Goal: Transaction & Acquisition: Purchase product/service

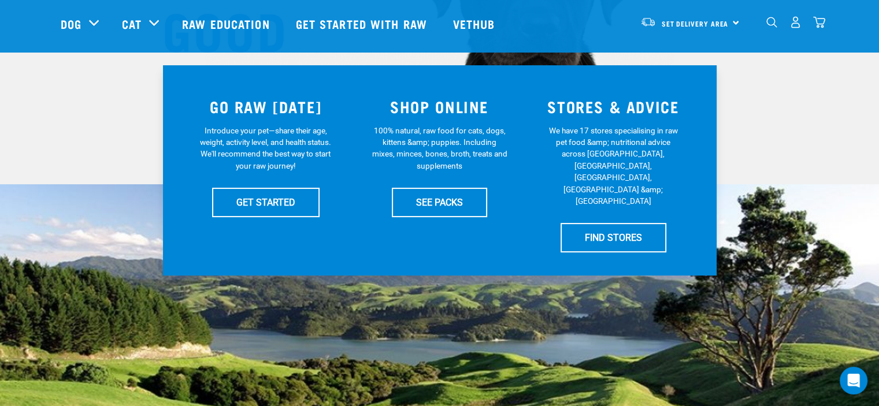
scroll to position [231, 0]
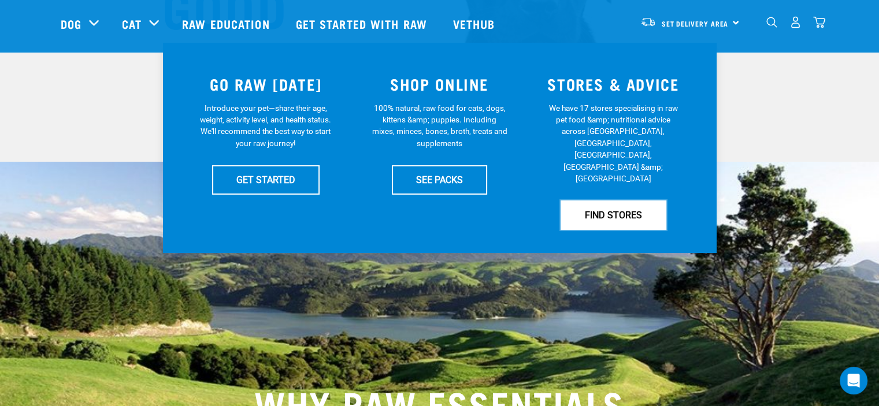
click at [601, 200] on link "FIND STORES" at bounding box center [613, 214] width 106 height 29
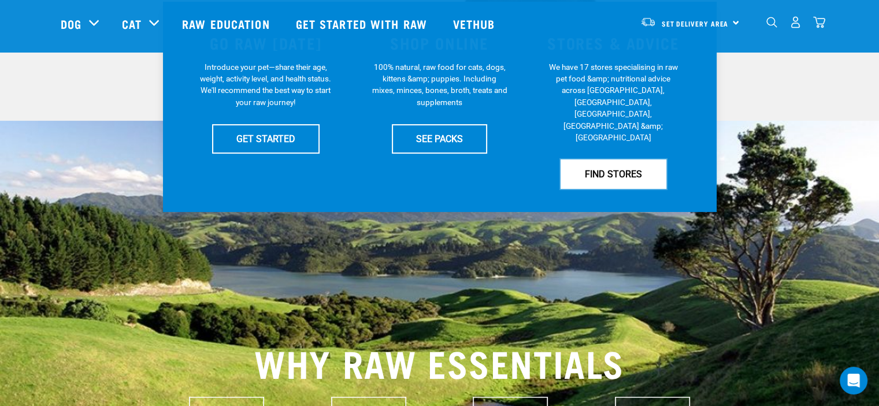
scroll to position [303, 0]
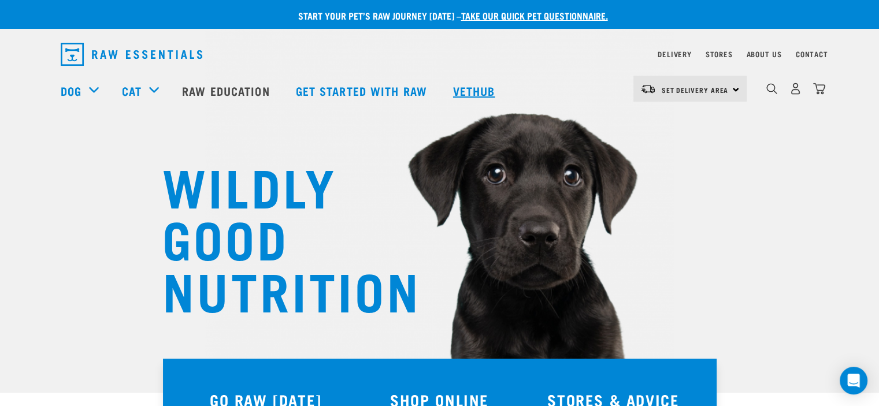
click at [478, 92] on link "Vethub" at bounding box center [475, 91] width 68 height 46
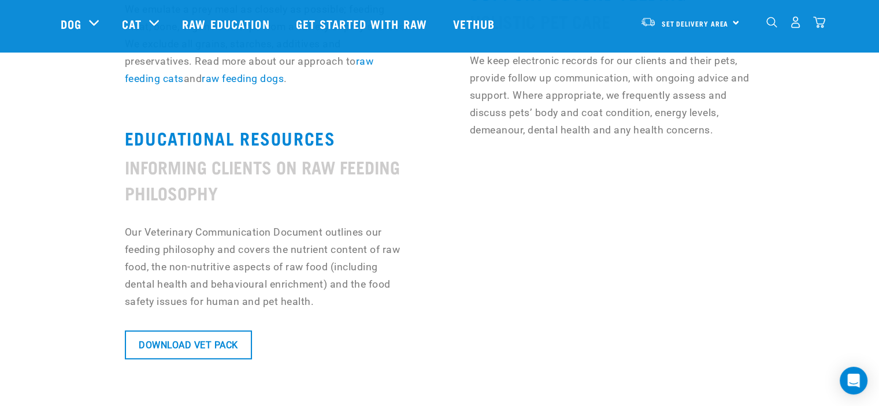
scroll to position [924, 0]
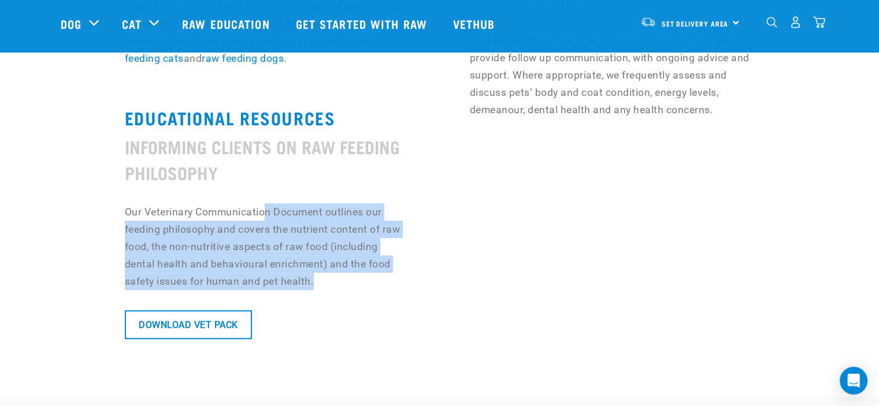
drag, startPoint x: 266, startPoint y: 217, endPoint x: 327, endPoint y: 281, distance: 89.1
click at [327, 281] on p "Our Veterinary Communication Document outlines our feeding philosophy and cover…" at bounding box center [267, 246] width 285 height 87
click at [323, 286] on p "Our Veterinary Communication Document outlines our feeding philosophy and cover…" at bounding box center [267, 246] width 285 height 87
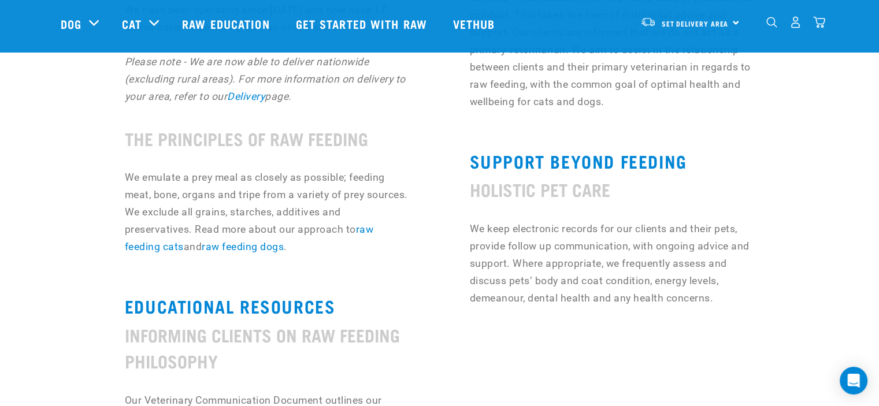
scroll to position [693, 0]
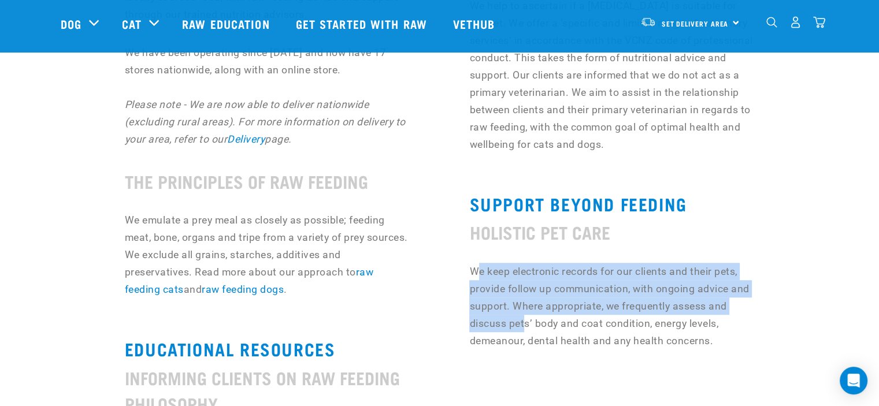
drag, startPoint x: 475, startPoint y: 269, endPoint x: 522, endPoint y: 320, distance: 69.1
click at [522, 320] on p "We keep electronic records for our clients and their pets, provide follow up co…" at bounding box center [611, 306] width 285 height 87
click at [510, 329] on p "We keep electronic records for our clients and their pets, provide follow up co…" at bounding box center [611, 306] width 285 height 87
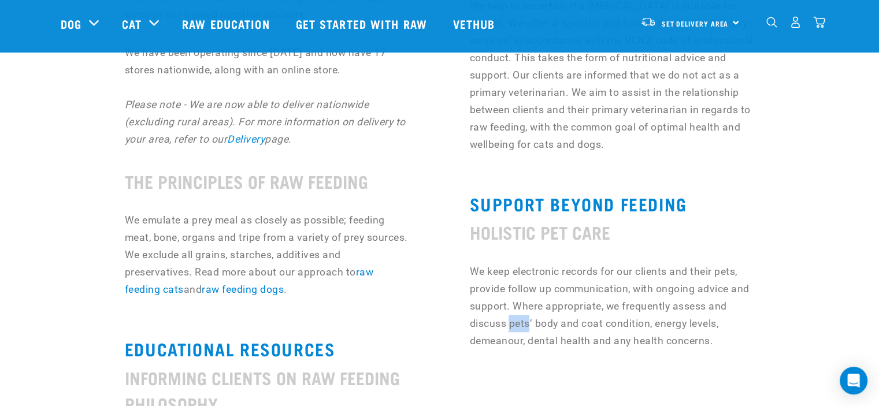
click at [510, 329] on p "We keep electronic records for our clients and their pets, provide follow up co…" at bounding box center [611, 306] width 285 height 87
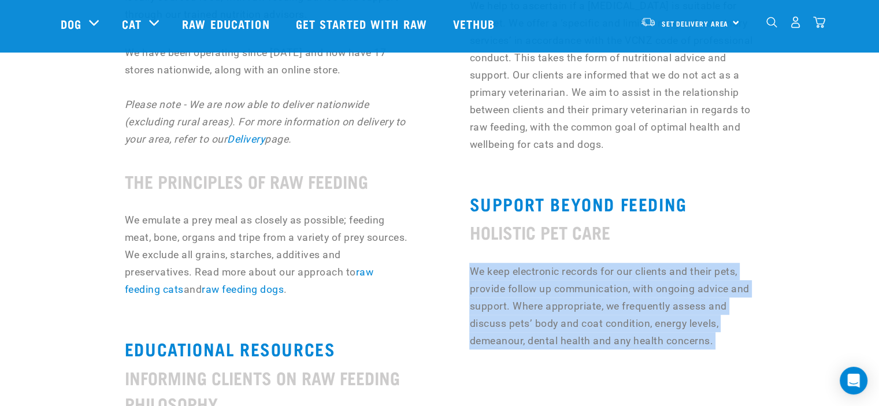
click at [510, 329] on p "We keep electronic records for our clients and their pets, provide follow up co…" at bounding box center [611, 306] width 285 height 87
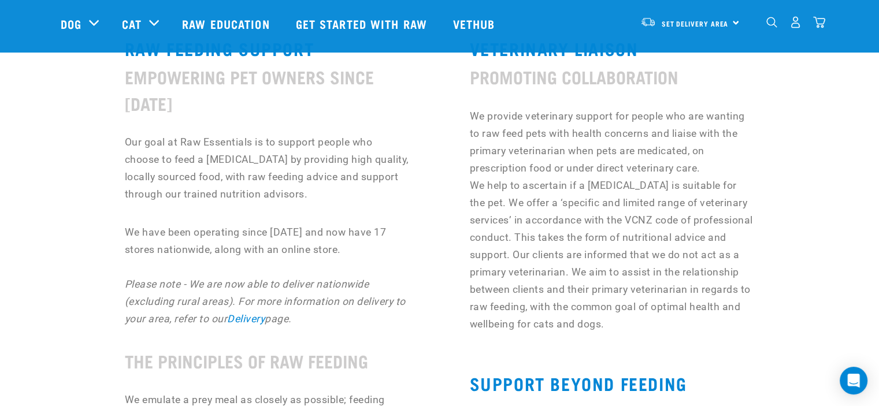
scroll to position [462, 0]
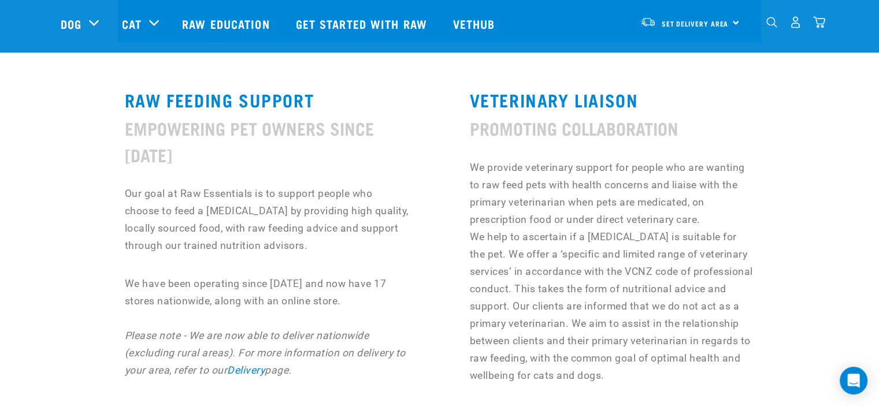
click at [509, 329] on p "We provide veterinary support for people who are wanting to raw feed pets with …" at bounding box center [611, 271] width 285 height 225
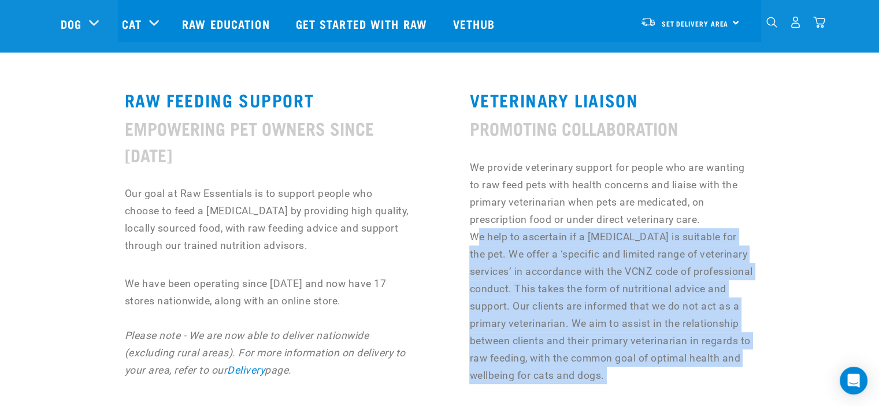
click at [509, 329] on p "We provide veterinary support for people who are wanting to raw feed pets with …" at bounding box center [611, 271] width 285 height 225
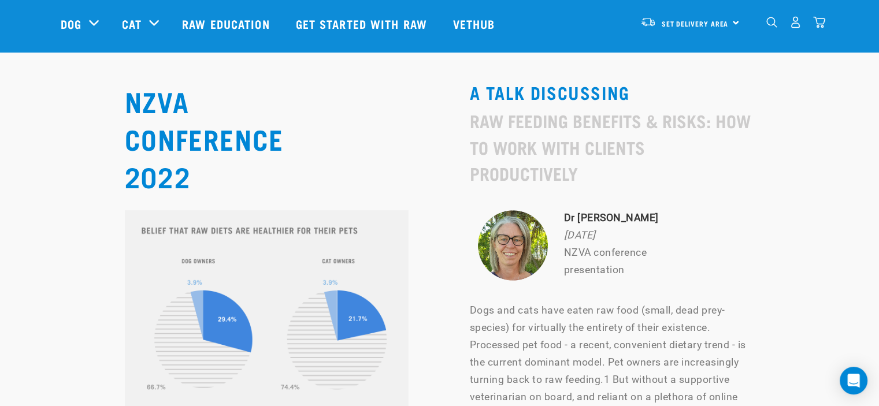
scroll to position [5141, 0]
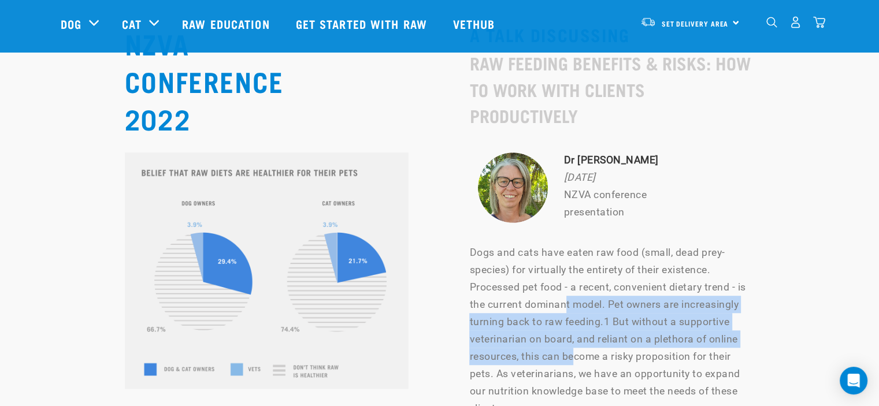
drag, startPoint x: 565, startPoint y: 187, endPoint x: 576, endPoint y: 248, distance: 62.3
click at [576, 248] on p "Dogs and cats have eaten raw food (small, dead prey-species) for virtually the …" at bounding box center [611, 330] width 285 height 173
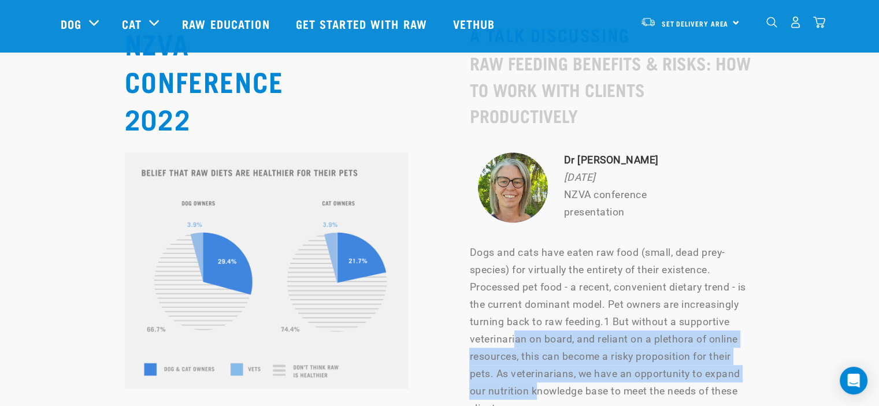
drag, startPoint x: 535, startPoint y: 267, endPoint x: 516, endPoint y: 219, distance: 51.6
click at [516, 244] on p "Dogs and cats have eaten raw food (small, dead prey-species) for virtually the …" at bounding box center [611, 330] width 285 height 173
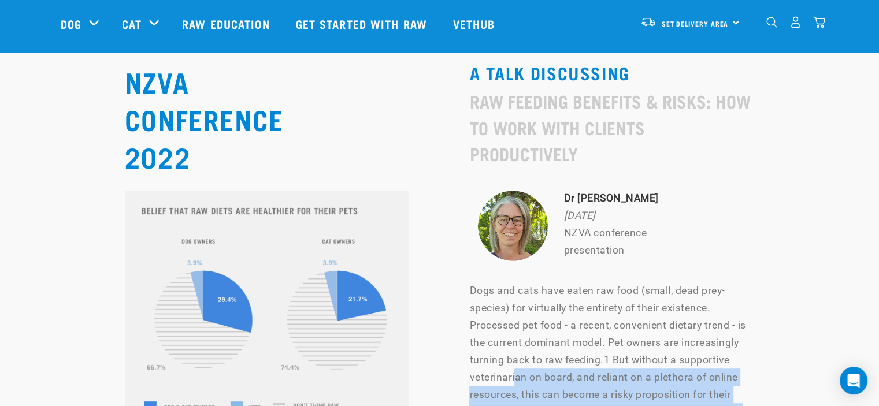
scroll to position [5083, 0]
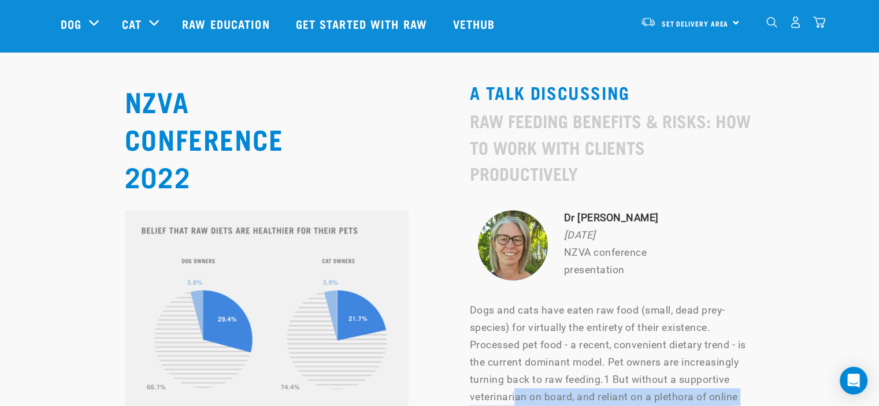
click at [524, 302] on p "Dogs and cats have eaten raw food (small, dead prey-species) for virtually the …" at bounding box center [611, 388] width 285 height 173
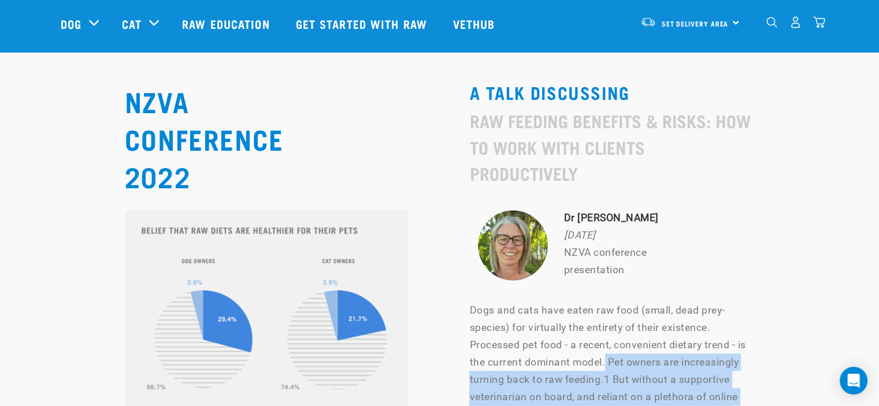
drag, startPoint x: 604, startPoint y: 243, endPoint x: 672, endPoint y: 308, distance: 94.4
click at [672, 308] on p "Dogs and cats have eaten raw food (small, dead prey-species) for virtually the …" at bounding box center [611, 388] width 285 height 173
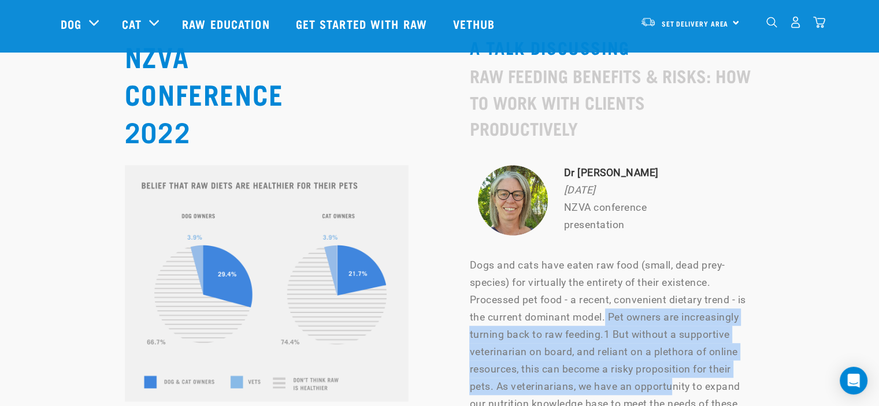
scroll to position [5141, 0]
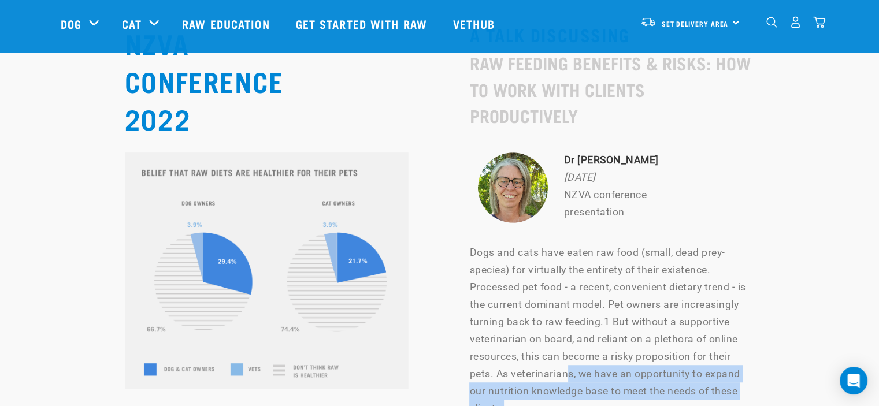
drag, startPoint x: 649, startPoint y: 295, endPoint x: 535, endPoint y: 248, distance: 123.3
click at [560, 257] on p "Dogs and cats have eaten raw food (small, dead prey-species) for virtually the …" at bounding box center [611, 330] width 285 height 173
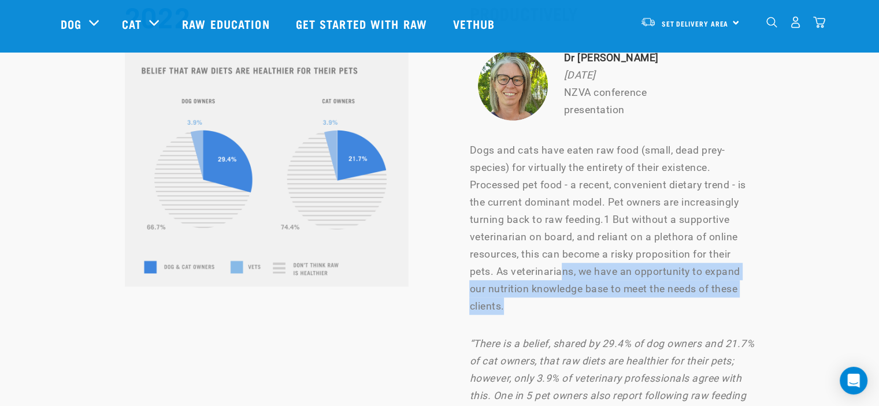
scroll to position [5256, 0]
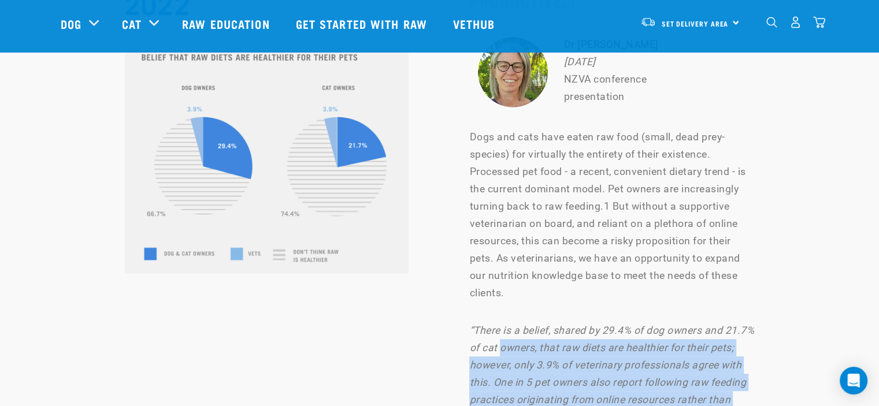
drag, startPoint x: 701, startPoint y: 322, endPoint x: 516, endPoint y: 222, distance: 210.4
click at [530, 325] on em "“There is a belief, shared by 29.4% of dog owners and 21.7% of cat owners, that…" at bounding box center [611, 383] width 285 height 116
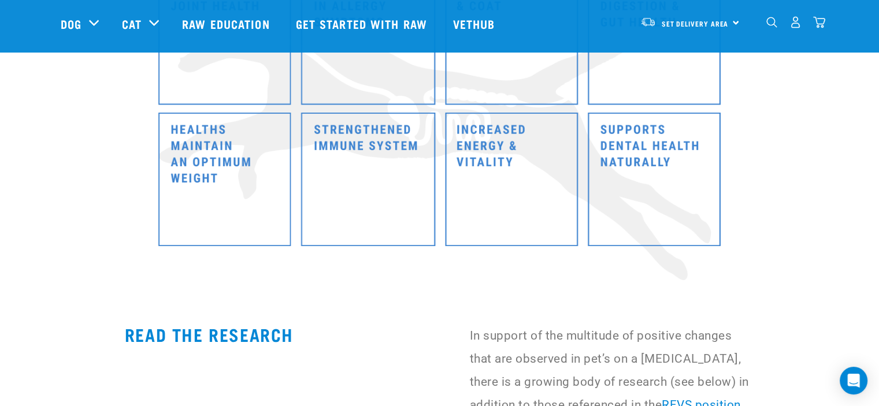
scroll to position [6123, 0]
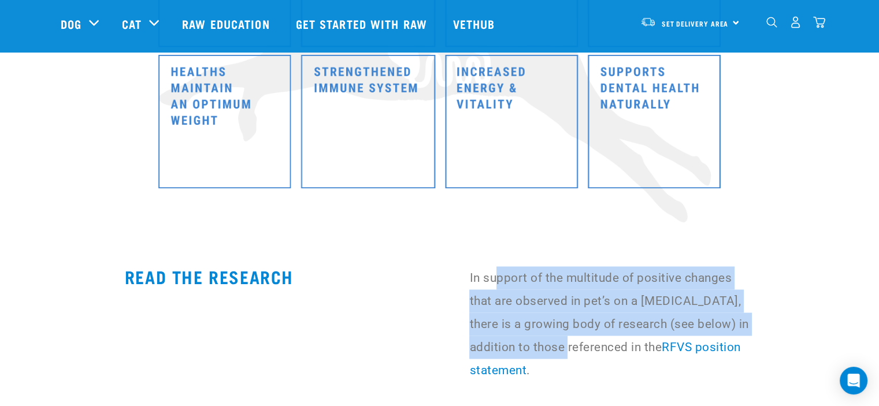
drag, startPoint x: 497, startPoint y: 97, endPoint x: 551, endPoint y: 203, distance: 118.6
click at [551, 226] on section "READ THE RESEARCH In support of the multitude of positive changes that are obse…" at bounding box center [439, 333] width 879 height 214
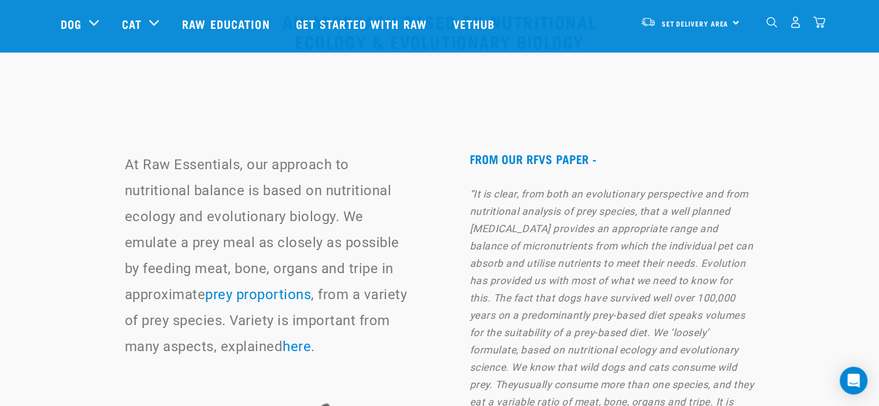
scroll to position [7567, 0]
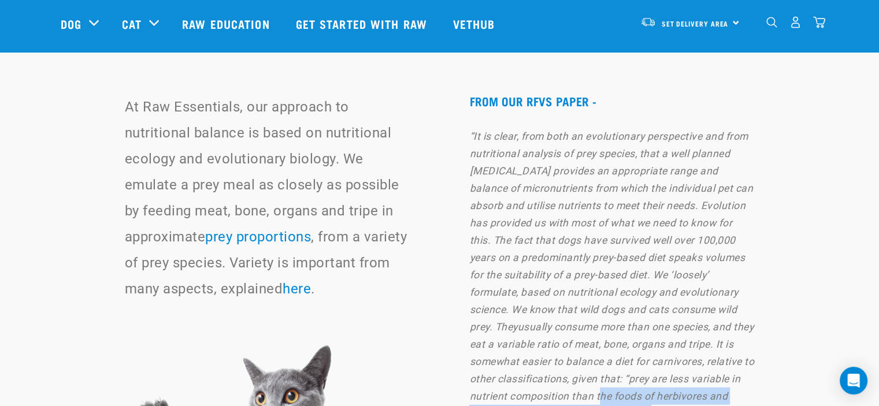
drag, startPoint x: 597, startPoint y: 228, endPoint x: 707, endPoint y: 247, distance: 112.0
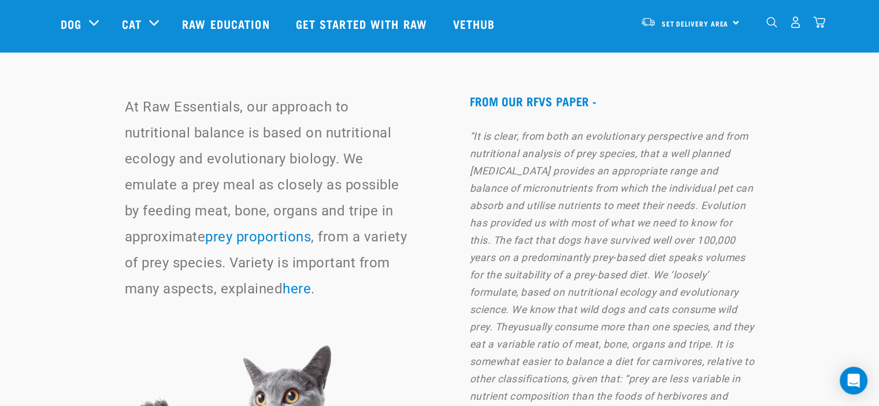
scroll to position [7625, 0]
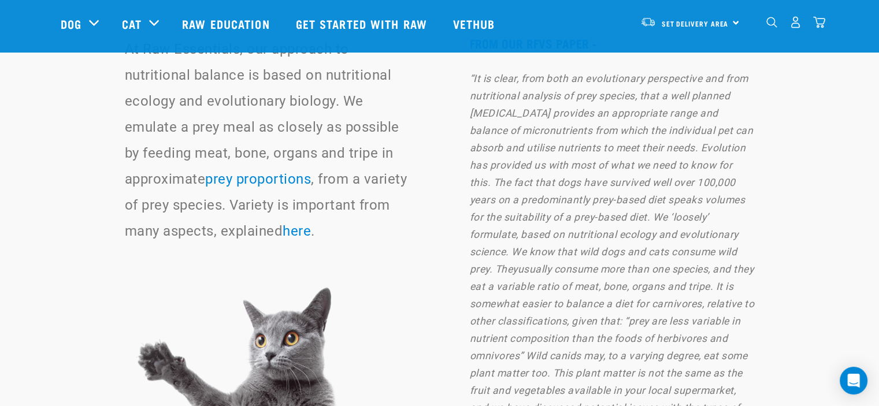
click at [719, 263] on em "usually consume more than one species, and they eat a variable ratio of meat, b…" at bounding box center [611, 364] width 285 height 202
click at [706, 264] on em "usually consume more than one species, and they eat a variable ratio of meat, b…" at bounding box center [611, 364] width 285 height 202
click at [685, 276] on em "usually consume more than one species, and they eat a variable ratio of meat, b…" at bounding box center [611, 364] width 285 height 202
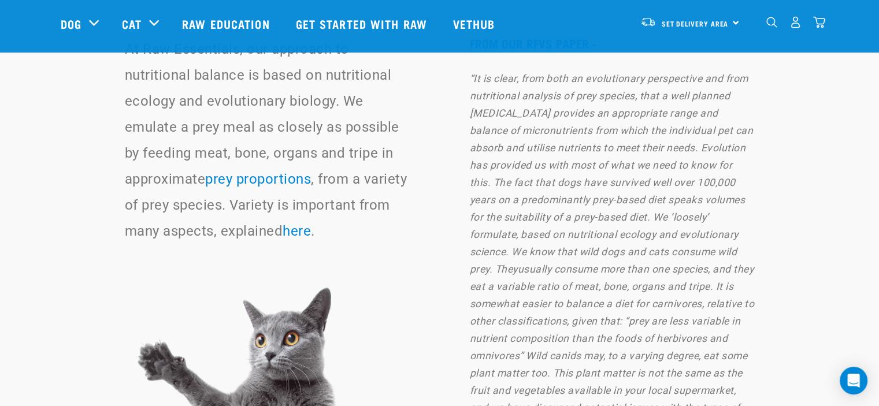
click at [685, 276] on em "usually consume more than one species, and they eat a variable ratio of meat, b…" at bounding box center [611, 364] width 285 height 202
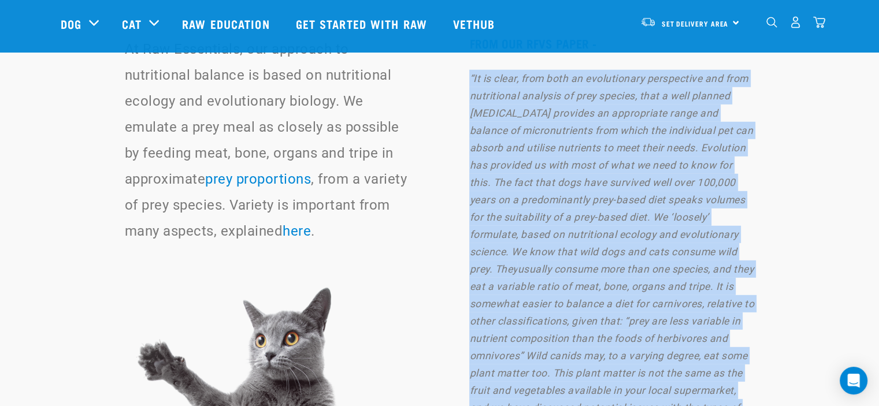
click at [685, 276] on em "usually consume more than one species, and they eat a variable ratio of meat, b…" at bounding box center [611, 364] width 285 height 202
click at [593, 282] on em "usually consume more than one species, and they eat a variable ratio of meat, b…" at bounding box center [611, 364] width 285 height 202
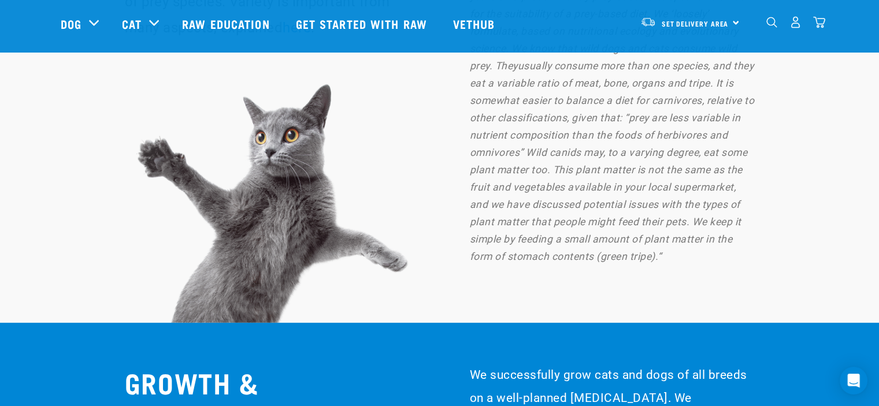
scroll to position [7856, 0]
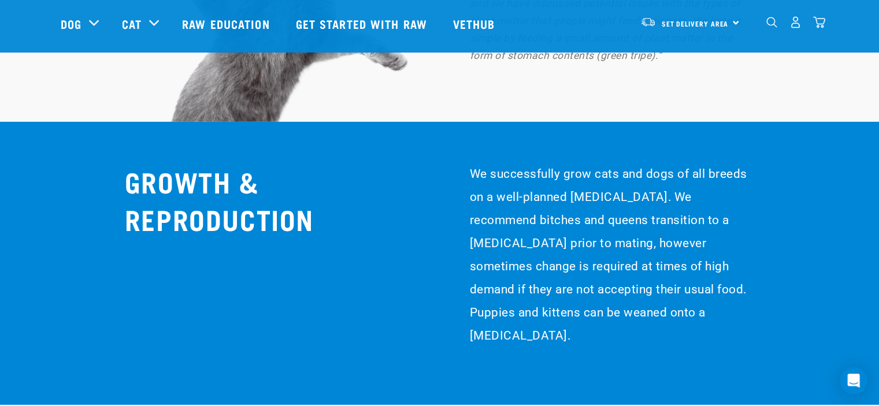
scroll to position [8145, 0]
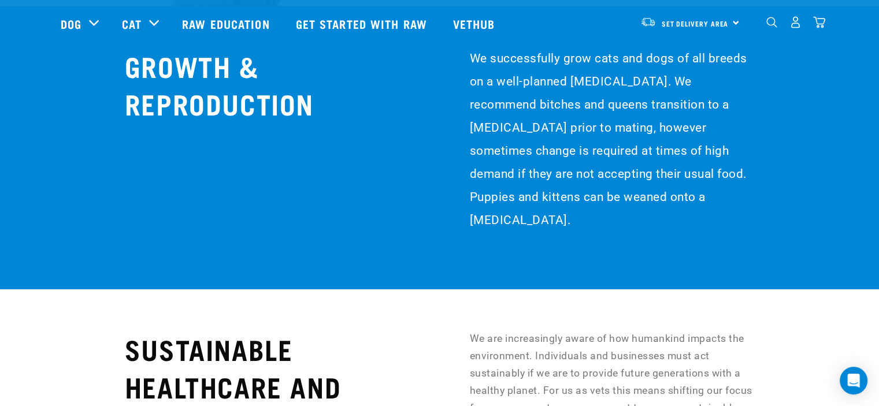
drag, startPoint x: 466, startPoint y: 147, endPoint x: 746, endPoint y: 249, distance: 298.6
click at [746, 330] on div "We are increasingly aware of how humankind impacts the environment. Individuals…" at bounding box center [600, 390] width 308 height 121
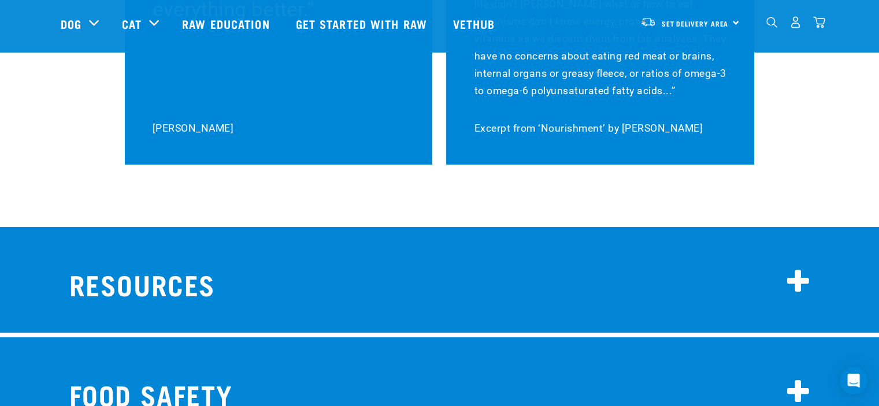
scroll to position [8838, 0]
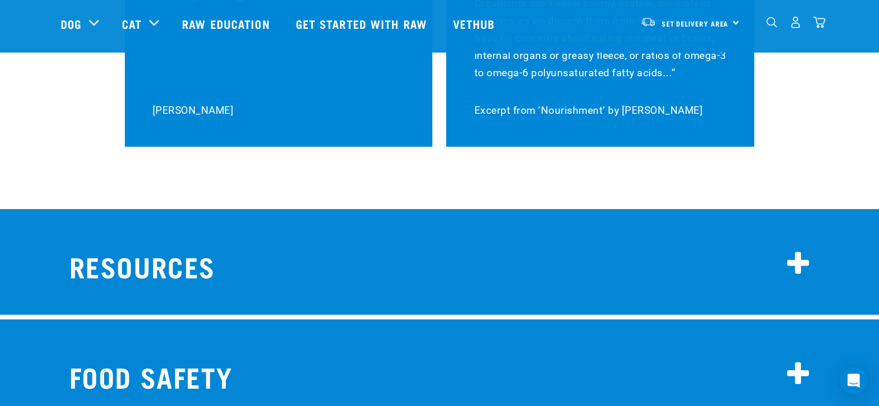
click at [600, 352] on h2 "FOOD SAFETY" at bounding box center [440, 375] width 758 height 46
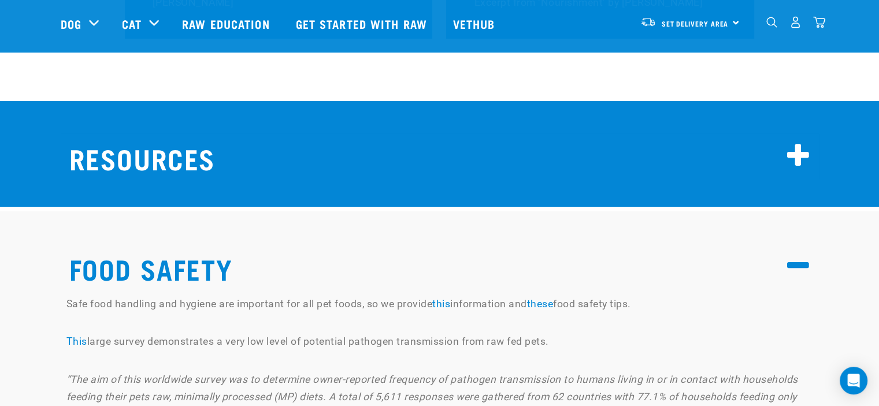
scroll to position [8953, 0]
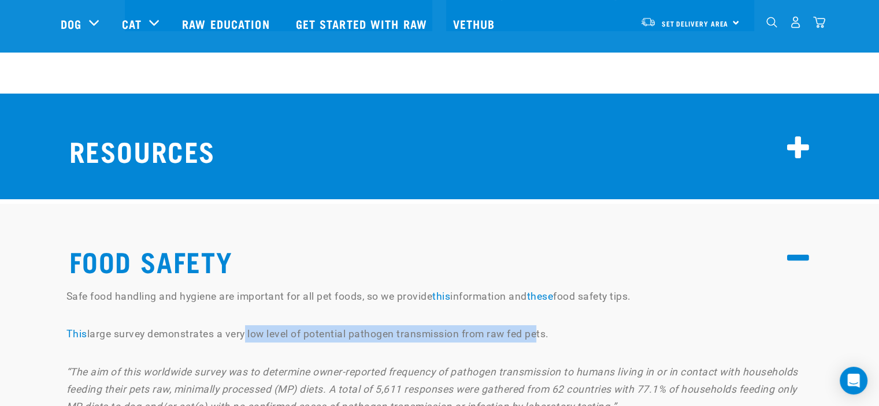
drag, startPoint x: 244, startPoint y: 140, endPoint x: 537, endPoint y: 146, distance: 293.5
click at [537, 325] on p "This large survey demonstrates a very low level of potential pathogen transmiss…" at bounding box center [439, 333] width 746 height 17
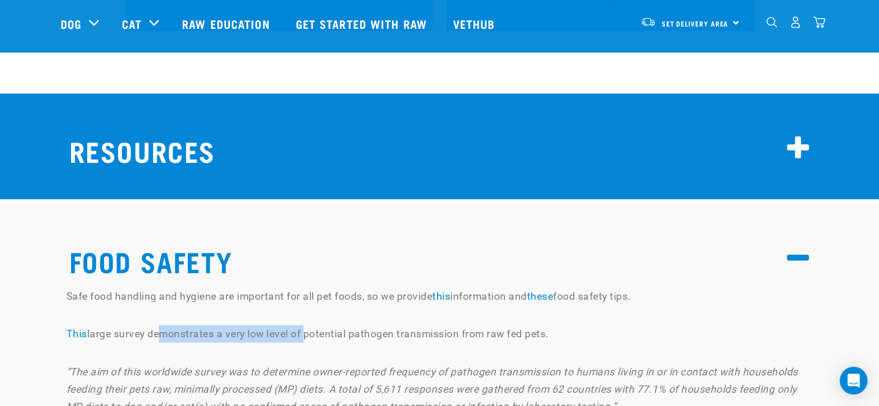
drag, startPoint x: 155, startPoint y: 151, endPoint x: 304, endPoint y: 144, distance: 149.8
click at [304, 325] on p "This large survey demonstrates a very low level of potential pathogen transmiss…" at bounding box center [439, 333] width 746 height 17
click at [392, 325] on p "This large survey demonstrates a very low level of potential pathogen transmiss…" at bounding box center [439, 333] width 746 height 17
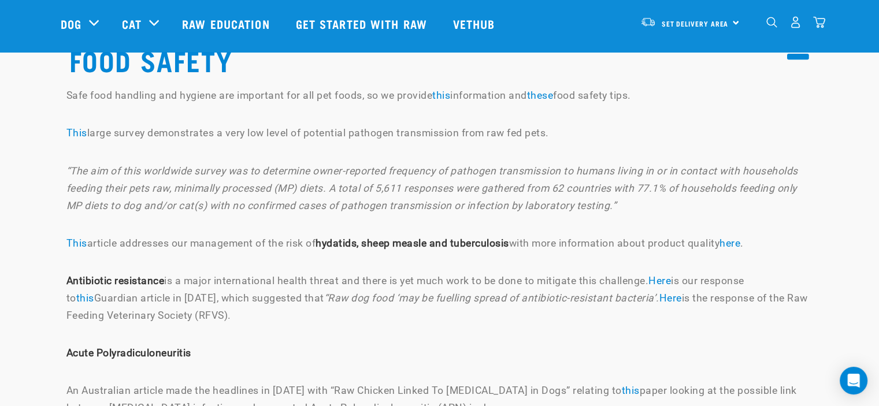
scroll to position [9154, 0]
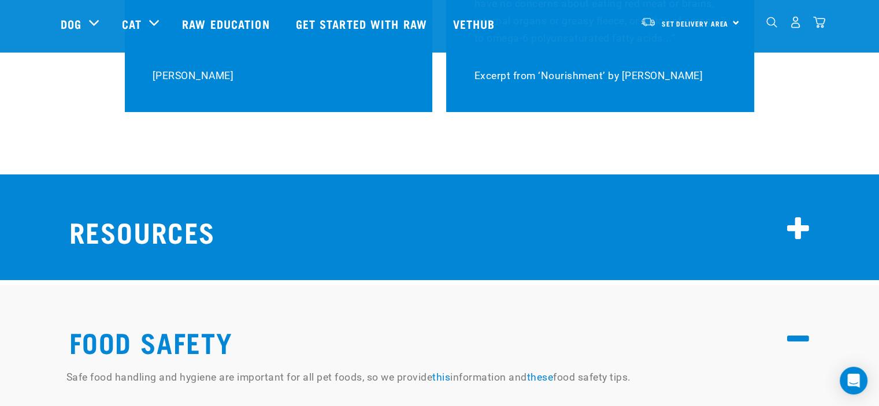
scroll to position [8872, 0]
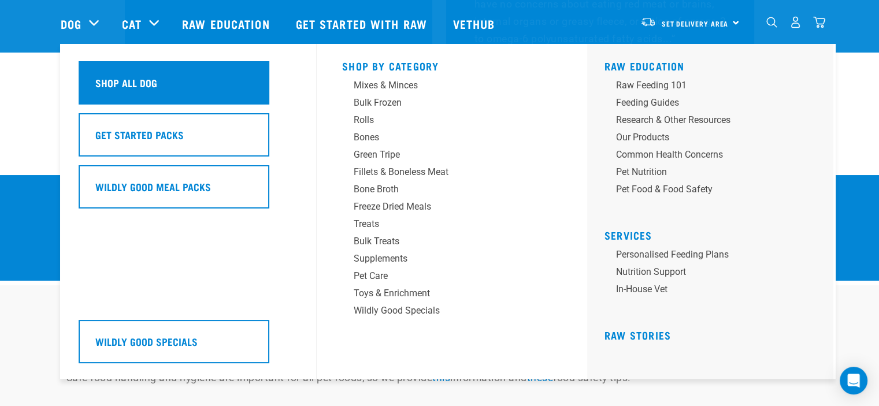
click at [133, 94] on div "Shop All Dog" at bounding box center [174, 82] width 191 height 43
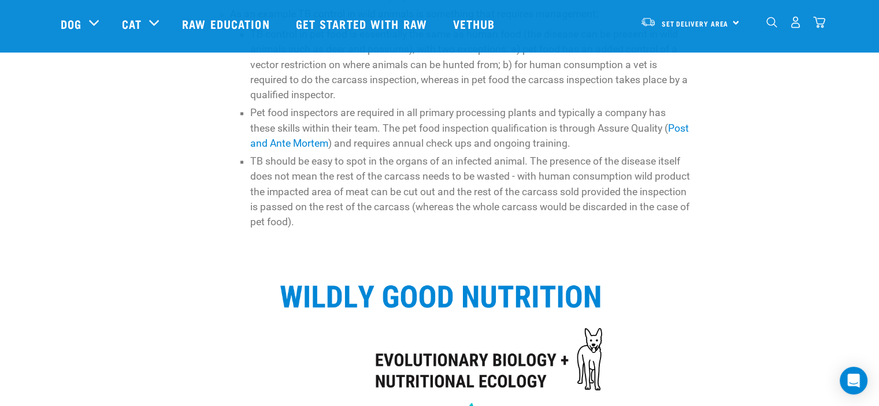
scroll to position [1735, 0]
click at [348, 218] on li "TB should be easy to spot in the organs of an infected animal. The presence of …" at bounding box center [470, 191] width 440 height 76
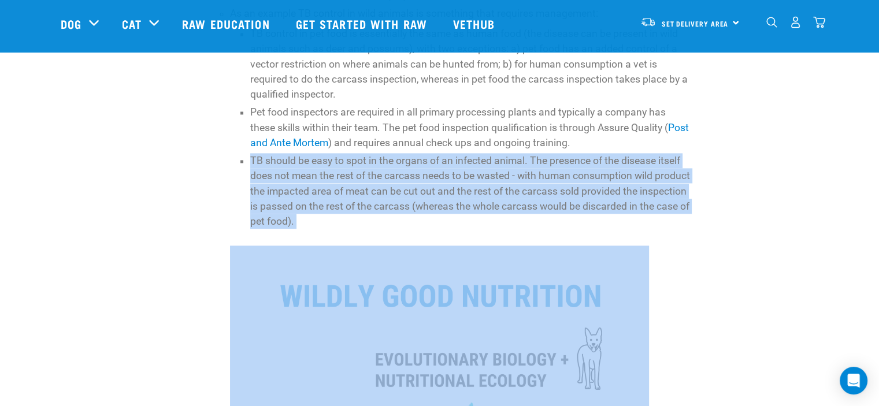
click at [348, 218] on li "TB should be easy to spot in the organs of an infected animal. The presence of …" at bounding box center [470, 191] width 440 height 76
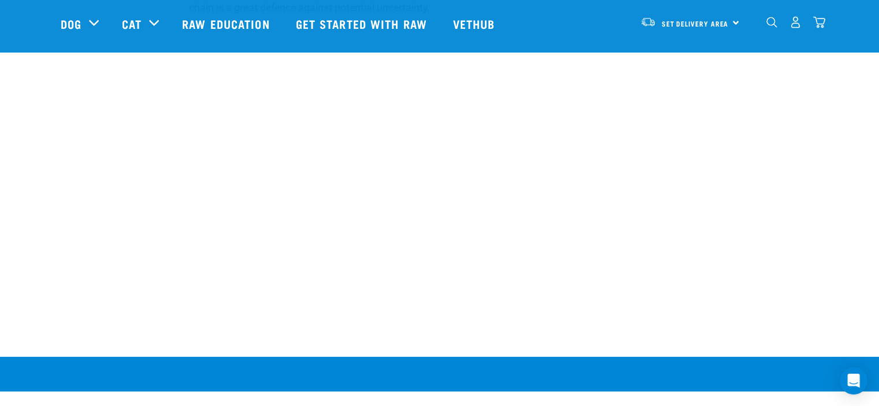
scroll to position [3294, 0]
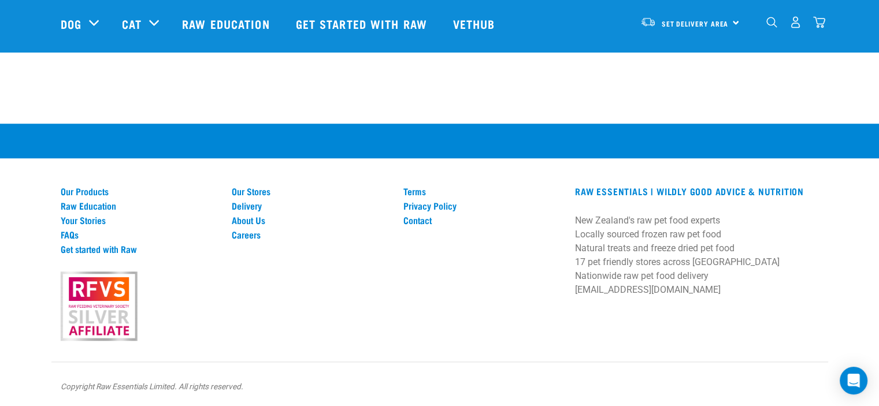
scroll to position [968, 0]
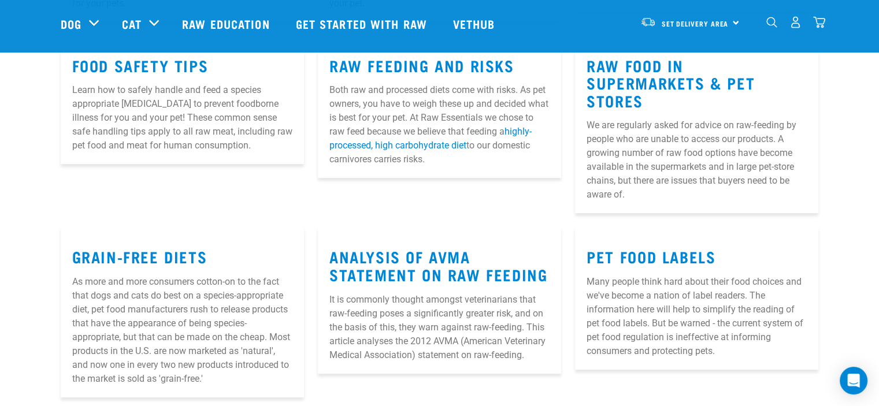
scroll to position [348, 0]
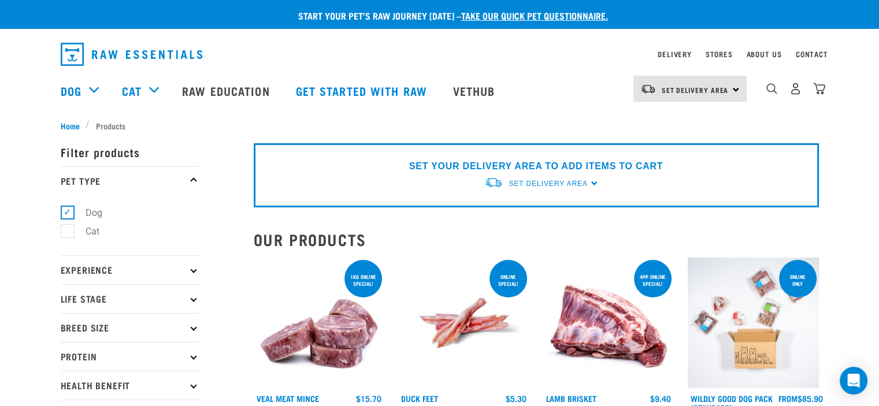
click at [266, 230] on h2 "Our Products" at bounding box center [536, 239] width 565 height 18
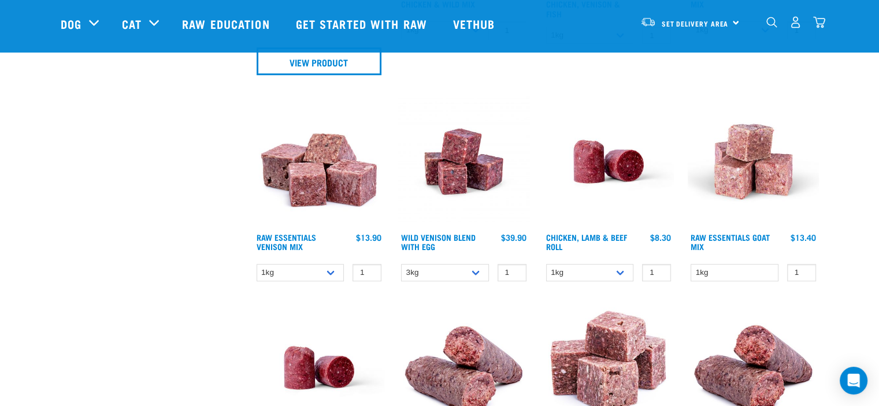
scroll to position [804, 0]
click at [465, 270] on select "3kg Bulk (10kg)" at bounding box center [445, 272] width 88 height 18
click at [449, 263] on select "3kg Bulk (10kg)" at bounding box center [445, 272] width 88 height 18
select select "50722"
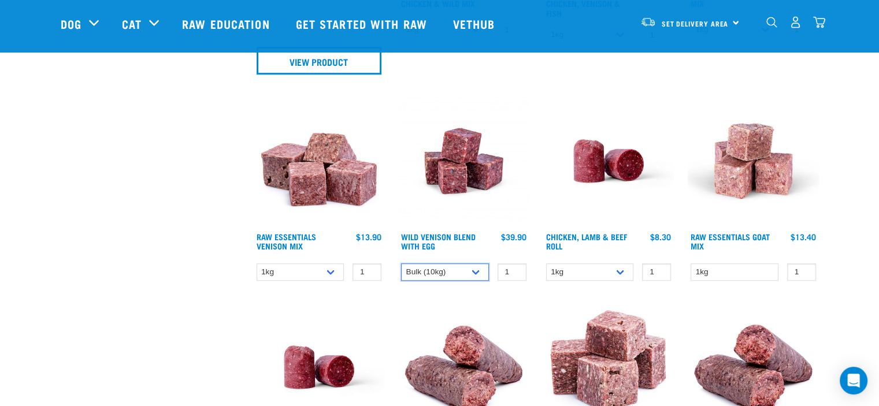
click at [401, 263] on select "3kg Bulk (10kg)" at bounding box center [445, 272] width 88 height 18
click at [429, 271] on select "3kg Bulk (10kg)" at bounding box center [445, 272] width 88 height 18
click at [363, 264] on input "1" at bounding box center [366, 272] width 29 height 18
click at [364, 267] on input "1" at bounding box center [366, 272] width 29 height 18
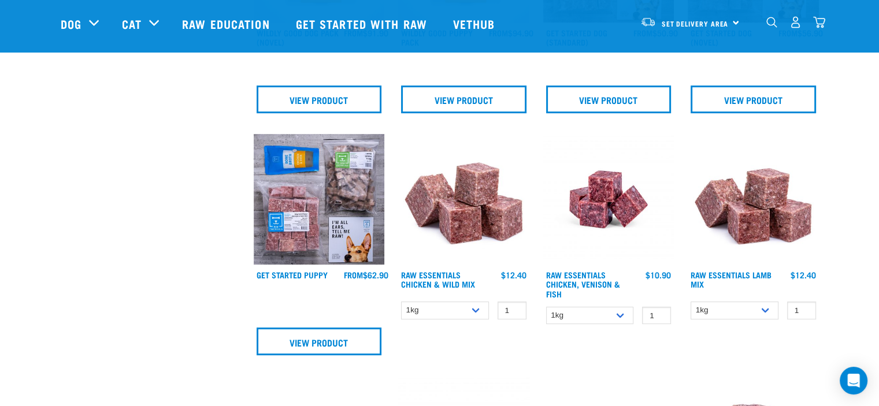
scroll to position [522, 0]
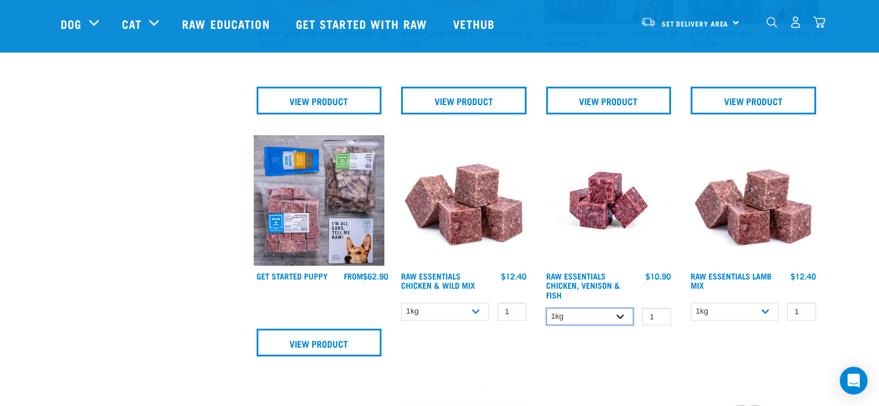
click at [607, 317] on select "1kg 3kg" at bounding box center [590, 317] width 88 height 18
click at [658, 339] on div at bounding box center [608, 249] width 145 height 243
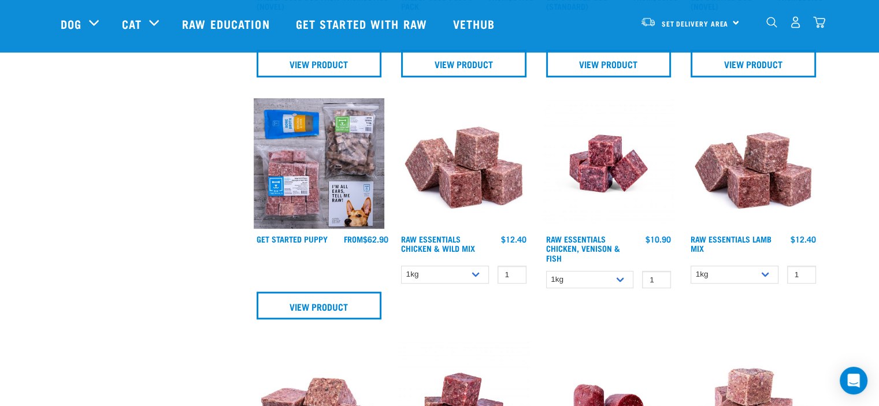
scroll to position [559, 0]
click at [653, 280] on input "1" at bounding box center [656, 280] width 29 height 18
type input "2"
click at [658, 274] on input "2" at bounding box center [656, 280] width 29 height 18
click at [654, 300] on div at bounding box center [608, 212] width 145 height 243
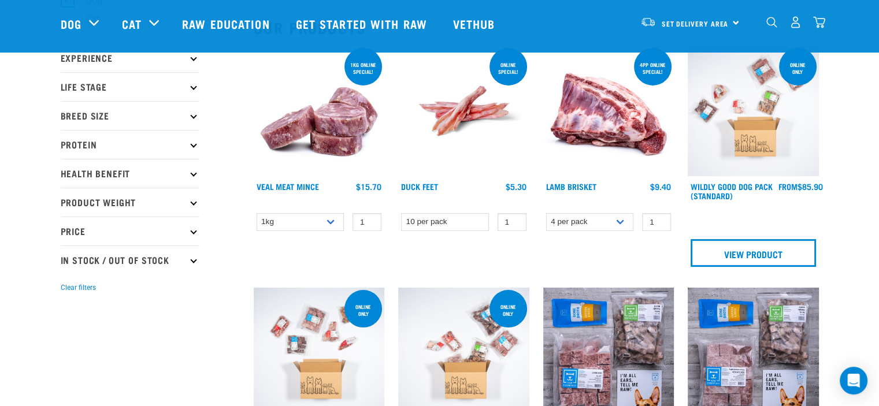
scroll to position [127, 0]
